Goal: Information Seeking & Learning: Learn about a topic

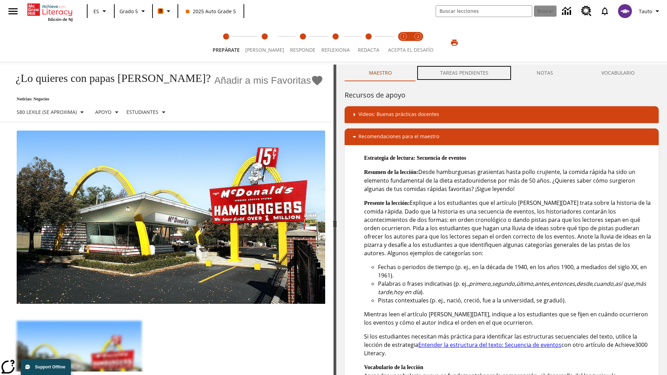
click at [465, 73] on button "TAREAS PENDIENTES" at bounding box center [464, 73] width 97 height 17
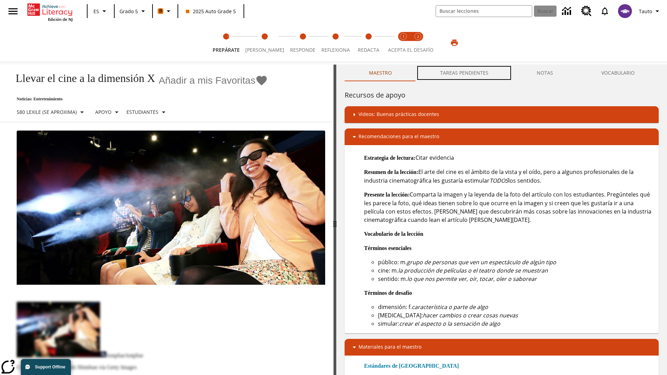
click at [465, 73] on button "TAREAS PENDIENTES" at bounding box center [464, 73] width 97 height 17
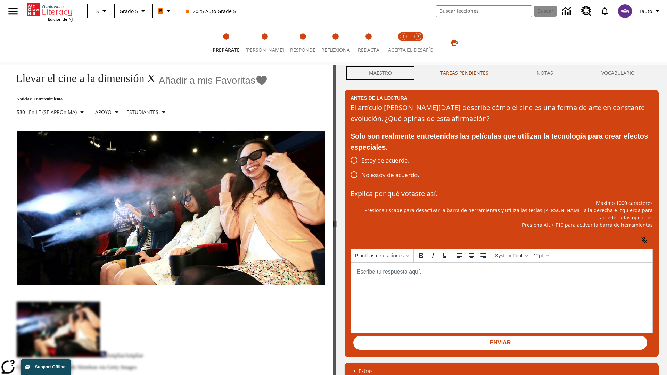
scroll to position [0, 0]
click at [380, 73] on button "Maestro" at bounding box center [380, 73] width 71 height 17
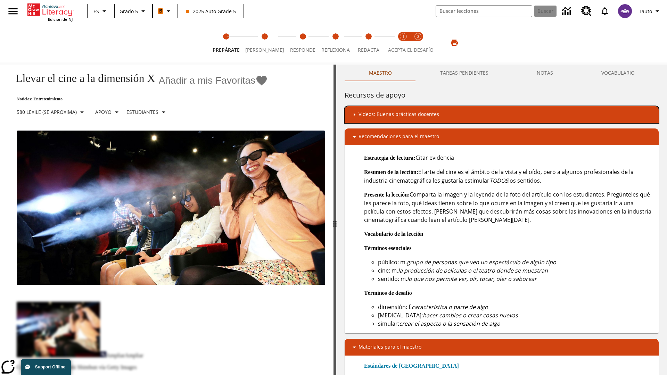
click at [502, 114] on div "Videos: Buenas prácticas docentes" at bounding box center [501, 115] width 303 height 8
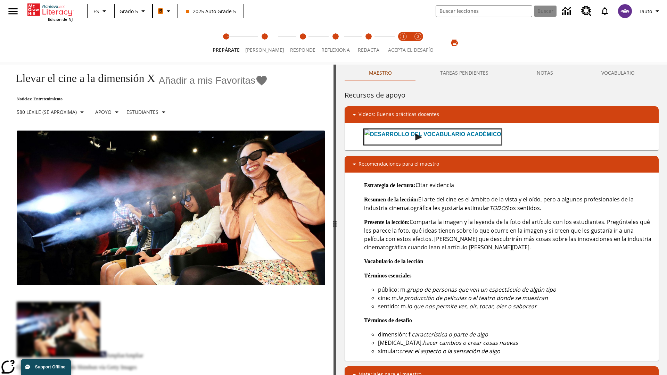
click at [415, 134] on img "Desarrollo del vocabulario académico" at bounding box center [418, 137] width 7 height 7
click at [262, 43] on span "[PERSON_NAME]" at bounding box center [264, 47] width 39 height 13
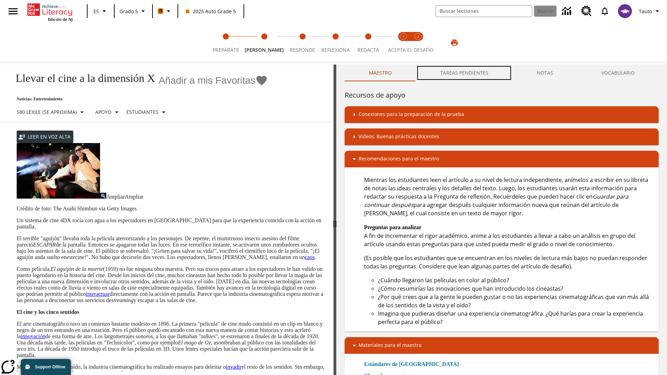
scroll to position [0, 0]
click at [465, 73] on button "TAREAS PENDIENTES" at bounding box center [464, 73] width 97 height 17
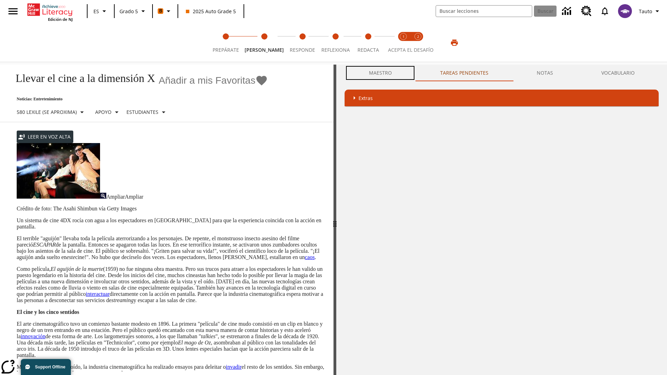
click at [380, 73] on button "Maestro" at bounding box center [380, 73] width 71 height 17
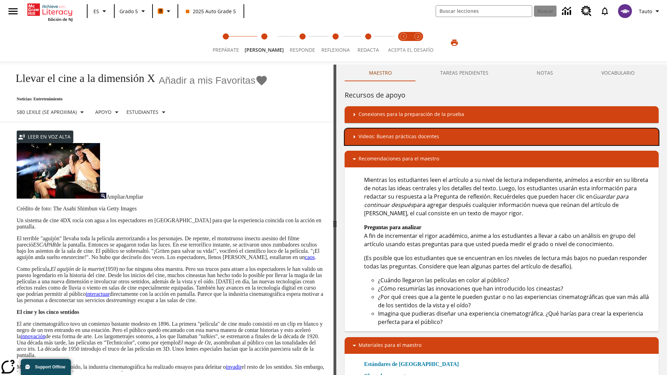
click at [502, 137] on div "Videos: Buenas prácticas docentes" at bounding box center [501, 137] width 303 height 8
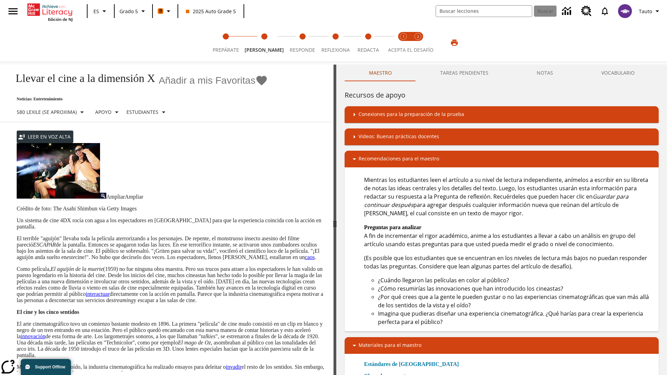
click at [384, 159] on img "Summarization" at bounding box center [387, 159] width 7 height 7
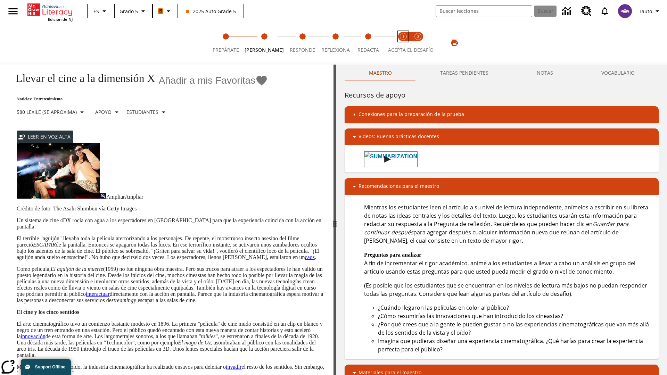
click at [403, 43] on span "Acepta el desafío lee step 1 of 2" at bounding box center [403, 47] width 9 height 13
